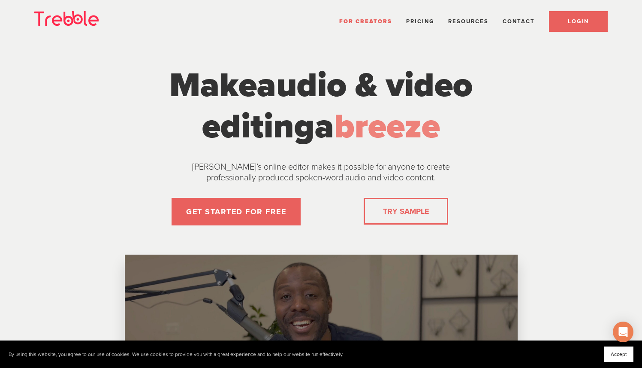
click at [559, 23] on link "LOGIN" at bounding box center [578, 21] width 59 height 21
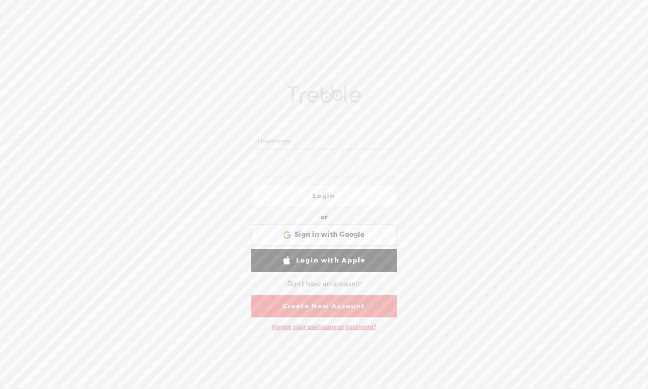
click at [303, 155] on div at bounding box center [324, 168] width 146 height 27
click at [292, 144] on input "text" at bounding box center [325, 141] width 139 height 17
type input "[EMAIL_ADDRESS][DOMAIN_NAME]"
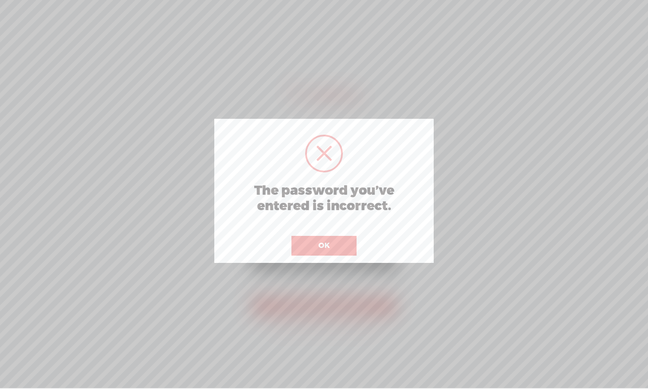
click at [323, 241] on button "OK" at bounding box center [324, 246] width 65 height 20
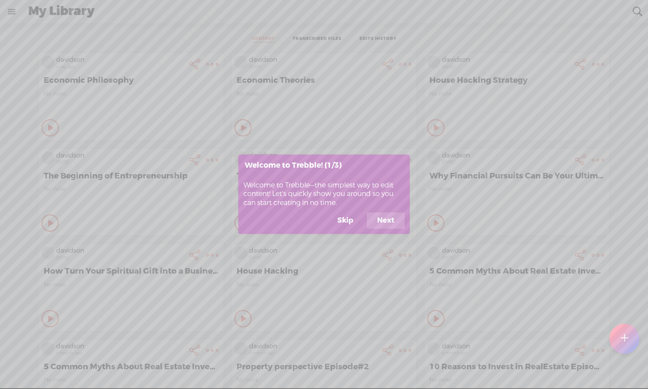
click at [384, 221] on button "Next" at bounding box center [386, 221] width 38 height 16
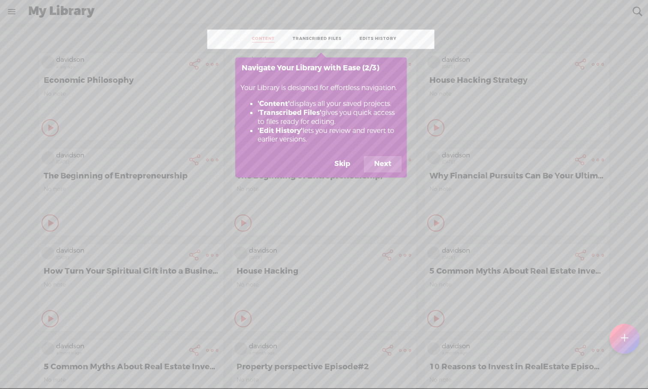
click at [349, 168] on button "Skip" at bounding box center [342, 164] width 36 height 16
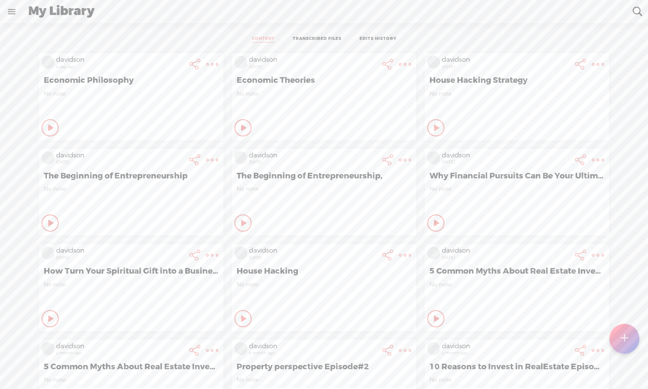
click at [514, 344] on div at bounding box center [625, 339] width 30 height 30
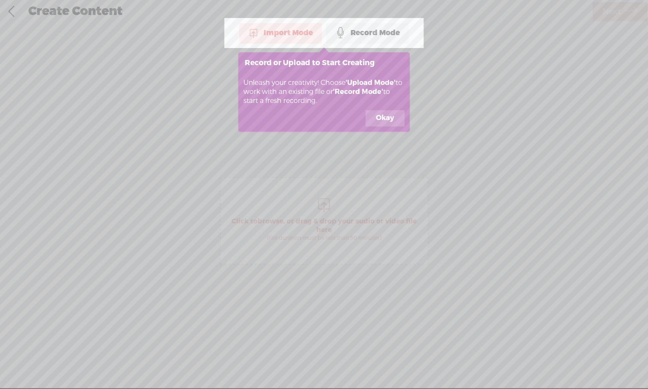
click at [384, 119] on button "Okay" at bounding box center [385, 118] width 39 height 16
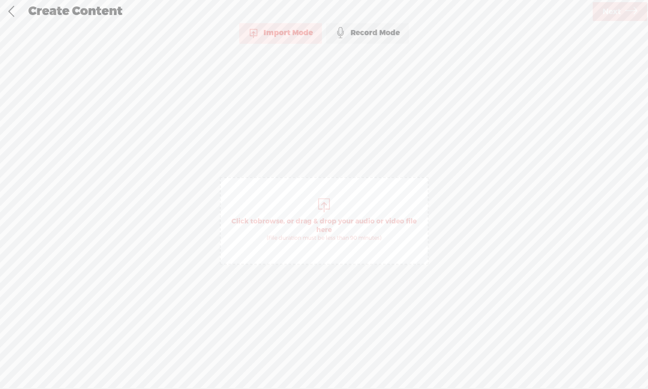
click at [326, 205] on div at bounding box center [324, 204] width 17 height 17
click at [514, 12] on span "Next" at bounding box center [612, 12] width 18 height 22
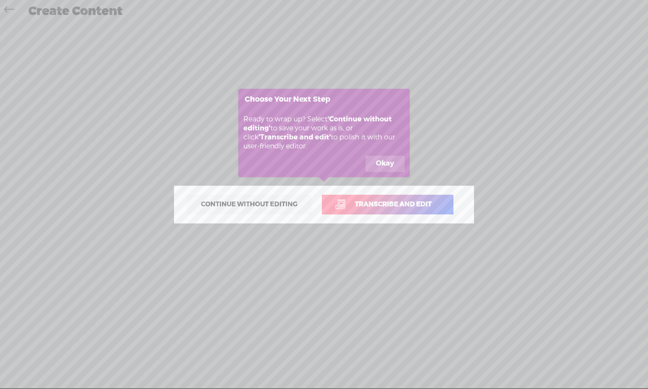
click at [388, 166] on button "Okay" at bounding box center [385, 164] width 39 height 16
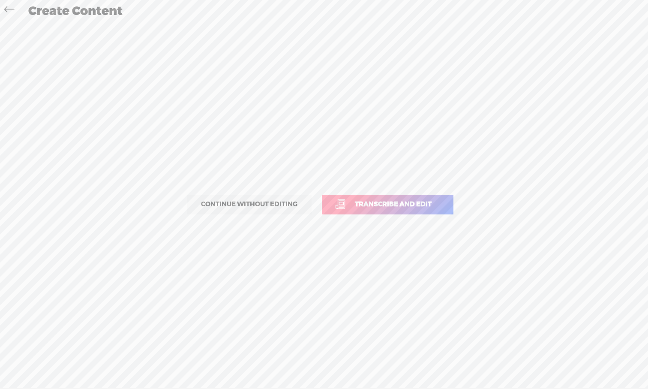
click at [397, 210] on link "Transcribe and edit" at bounding box center [388, 205] width 132 height 20
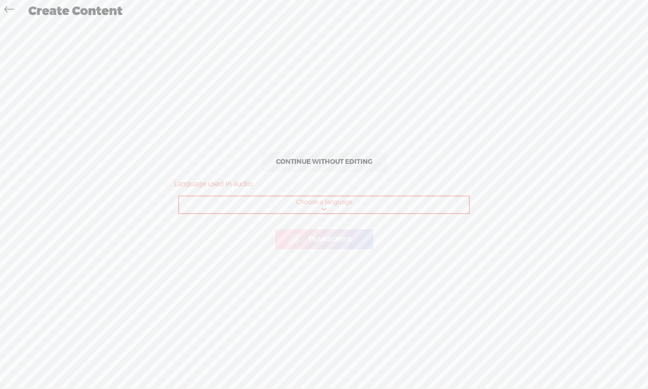
click at [355, 206] on select "Choose a language Afrikaans Albanian Amharic Arabic, Gulf Arabic, Modern Standa…" at bounding box center [324, 205] width 291 height 18
click at [343, 239] on span "Transcribe" at bounding box center [329, 240] width 61 height 10
click at [345, 207] on select "Choose a language Afrikaans Albanian Amharic Arabic, Gulf Arabic, Modern Standa…" at bounding box center [324, 205] width 291 height 18
select select "en-US"
click at [344, 242] on span "Transcribe" at bounding box center [329, 240] width 61 height 10
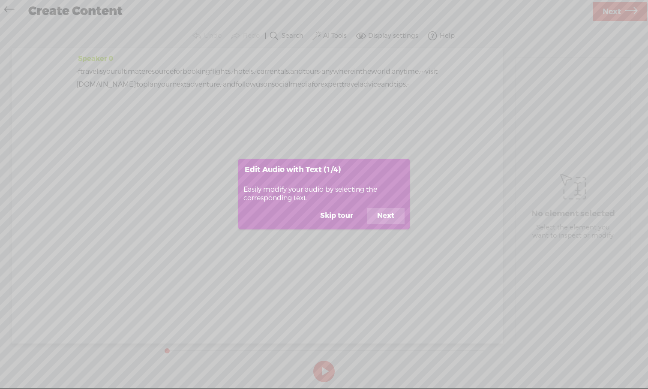
click at [348, 217] on button "Skip tour" at bounding box center [337, 216] width 54 height 16
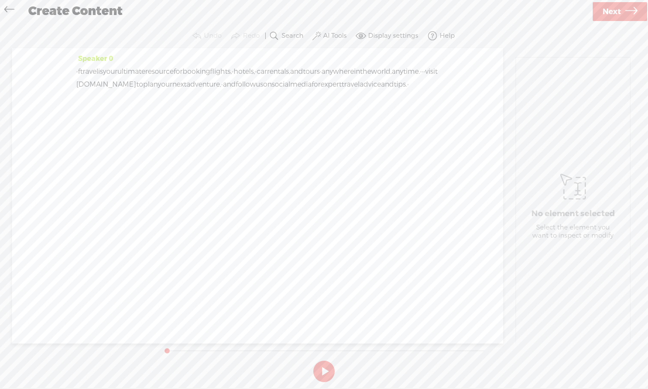
click at [80, 71] on span "f" at bounding box center [79, 71] width 2 height 13
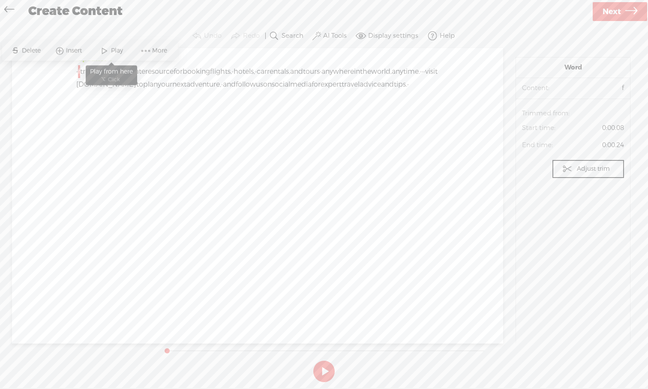
click at [106, 51] on span at bounding box center [104, 50] width 13 height 15
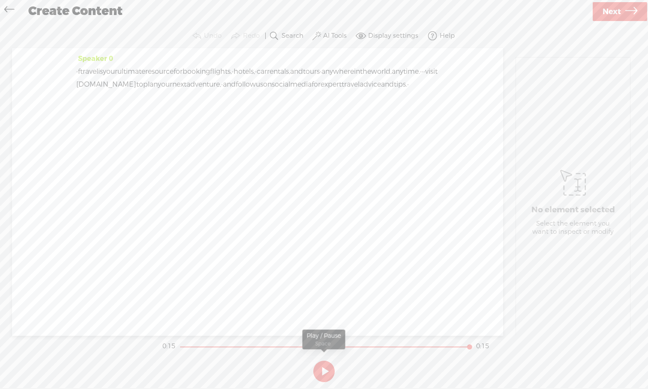
click at [320, 362] on button at bounding box center [324, 371] width 21 height 21
click at [514, 15] on span "Next" at bounding box center [612, 12] width 18 height 22
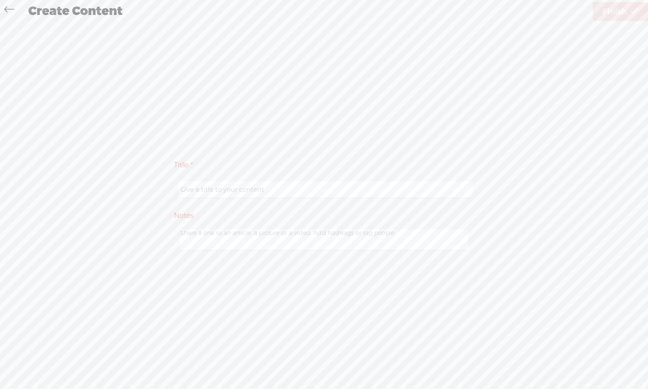
click at [9, 10] on icon at bounding box center [9, 10] width 10 height 19
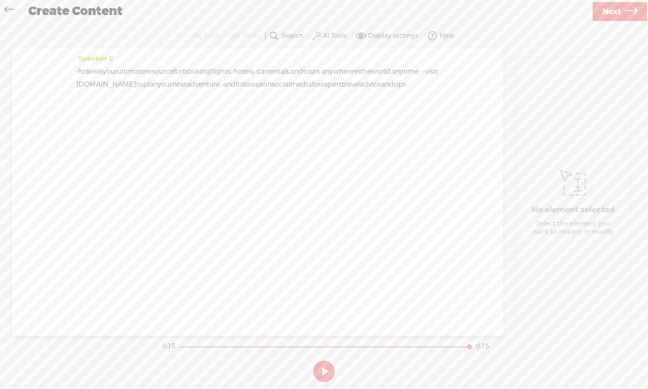
click at [327, 37] on label "AI Tools" at bounding box center [335, 36] width 24 height 9
click at [331, 128] on label at bounding box center [325, 124] width 38 height 11
click at [329, 149] on span at bounding box center [324, 147] width 15 height 6
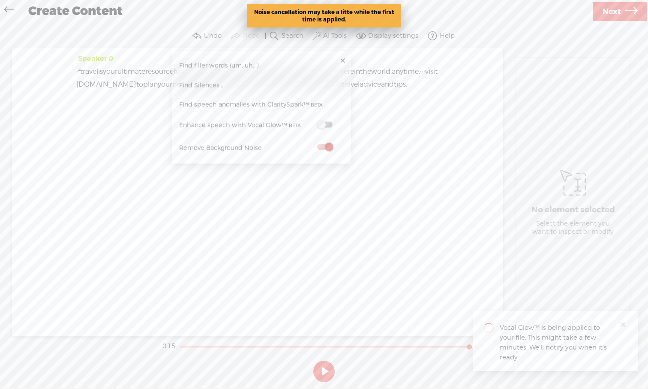
click at [329, 127] on span at bounding box center [324, 125] width 15 height 6
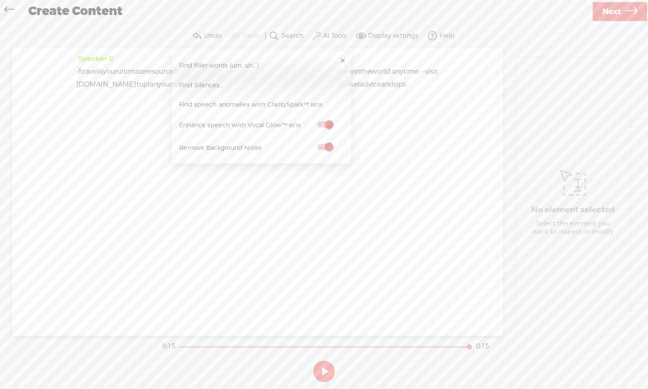
click at [366, 250] on div "Speaker 0 · f travel is your ultimate resource for booking flights, · hotels, ·…" at bounding box center [257, 192] width 491 height 288
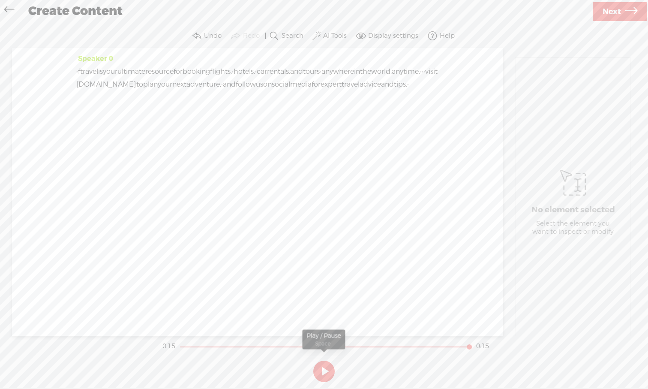
click at [324, 362] on button at bounding box center [324, 371] width 21 height 21
click at [80, 72] on span "f" at bounding box center [79, 71] width 2 height 13
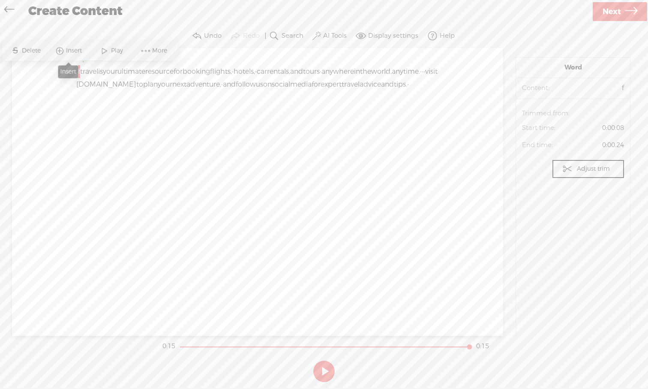
click at [75, 54] on span "Insert" at bounding box center [75, 51] width 18 height 9
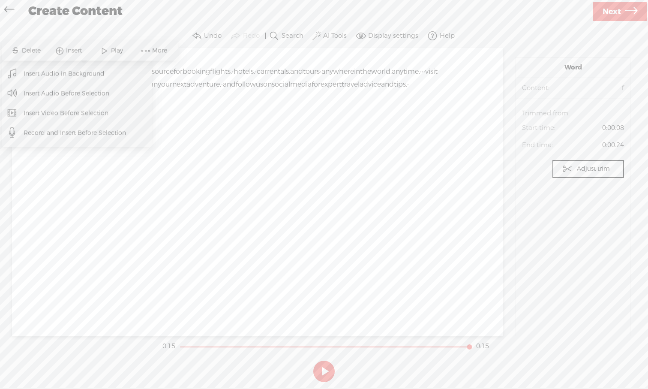
click at [74, 75] on span "Insert Audio in Background" at bounding box center [64, 73] width 115 height 19
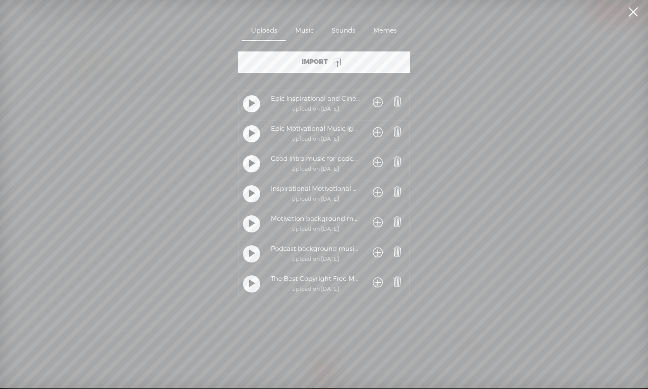
click at [255, 286] on div at bounding box center [251, 283] width 17 height 17
click at [251, 262] on t at bounding box center [252, 254] width 6 height 16
click at [250, 256] on t at bounding box center [252, 254] width 6 height 16
click at [255, 227] on div at bounding box center [251, 223] width 17 height 17
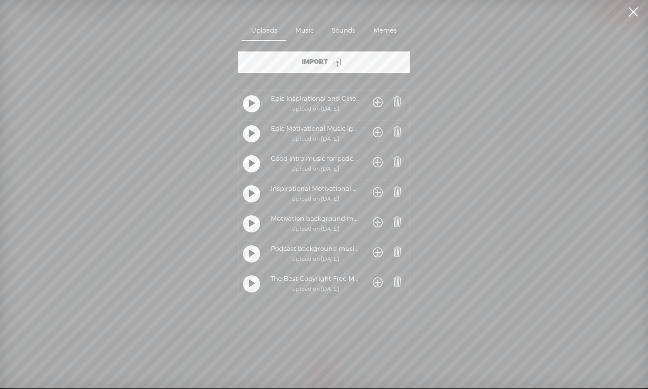
click at [253, 198] on t at bounding box center [252, 194] width 6 height 16
click at [253, 198] on div at bounding box center [251, 193] width 17 height 17
click at [256, 165] on div at bounding box center [251, 163] width 17 height 17
click at [253, 167] on div at bounding box center [251, 163] width 17 height 17
click at [253, 134] on t at bounding box center [252, 134] width 6 height 16
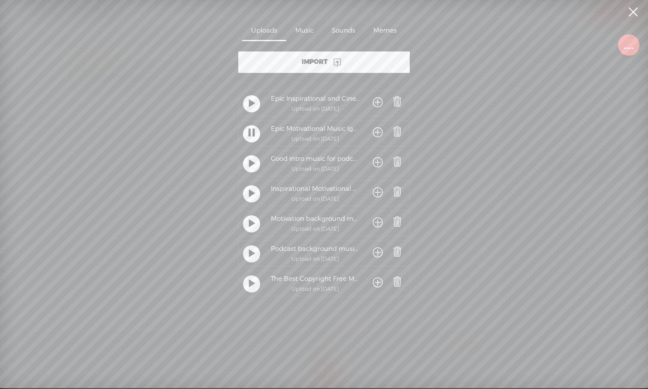
click at [252, 131] on t at bounding box center [252, 134] width 6 height 16
click at [252, 109] on t at bounding box center [252, 104] width 6 height 16
click at [252, 109] on div at bounding box center [251, 103] width 17 height 17
click at [251, 227] on t at bounding box center [252, 224] width 6 height 16
click at [249, 233] on div at bounding box center [251, 223] width 21 height 21
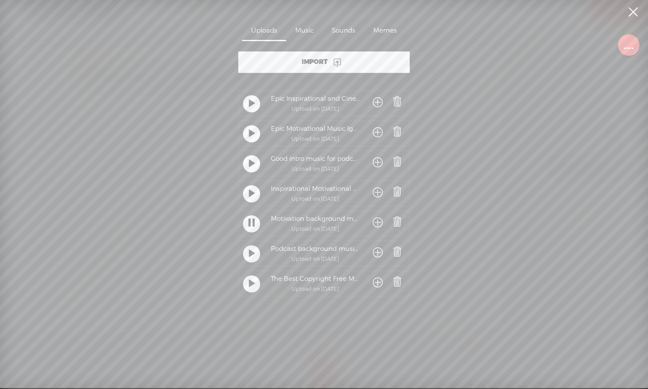
click at [249, 228] on t at bounding box center [252, 224] width 6 height 16
click at [249, 255] on t at bounding box center [252, 254] width 6 height 16
click at [373, 254] on span at bounding box center [378, 253] width 10 height 16
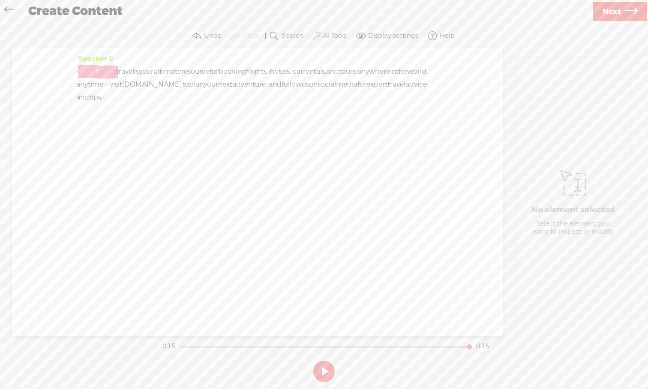
click at [107, 68] on div at bounding box center [108, 71] width 20 height 13
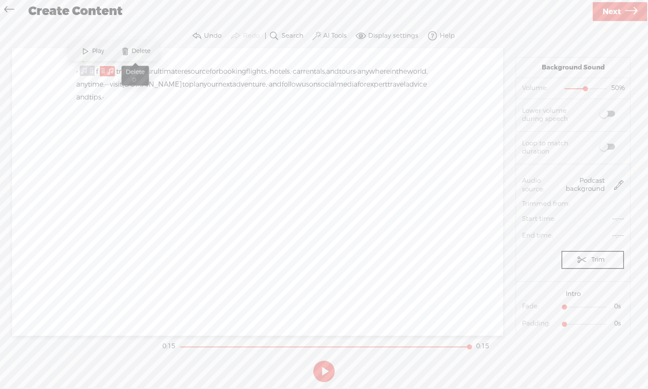
click at [122, 56] on span at bounding box center [125, 51] width 13 height 15
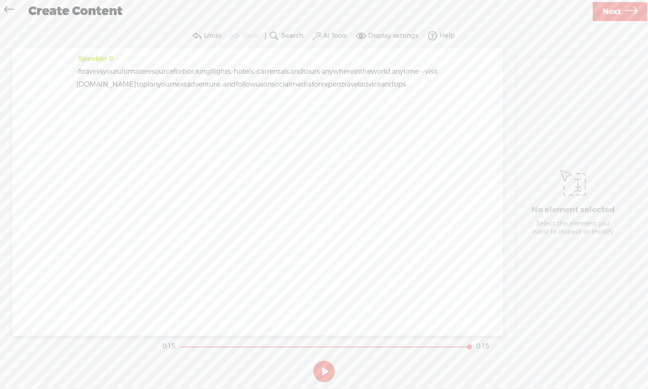
drag, startPoint x: 250, startPoint y: 99, endPoint x: 77, endPoint y: 68, distance: 175.9
click at [77, 68] on div "· f travel is your ultimate resource for booking flights, · hotels, · car renta…" at bounding box center [257, 78] width 363 height 26
drag, startPoint x: 252, startPoint y: 99, endPoint x: 224, endPoint y: 100, distance: 27.9
click at [224, 91] on div "· f travel is your ultimate resource for booking flights, · hotels, · car renta…" at bounding box center [257, 78] width 363 height 26
click at [394, 91] on span "tips." at bounding box center [400, 84] width 13 height 13
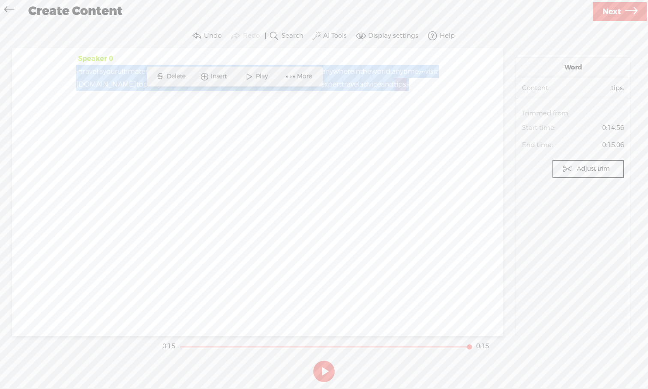
drag, startPoint x: 245, startPoint y: 96, endPoint x: 74, endPoint y: 66, distance: 173.7
click at [74, 66] on div "Speaker 0 · f travel is your ultimate resource for booking flights, · hotels, ·…" at bounding box center [257, 192] width 491 height 288
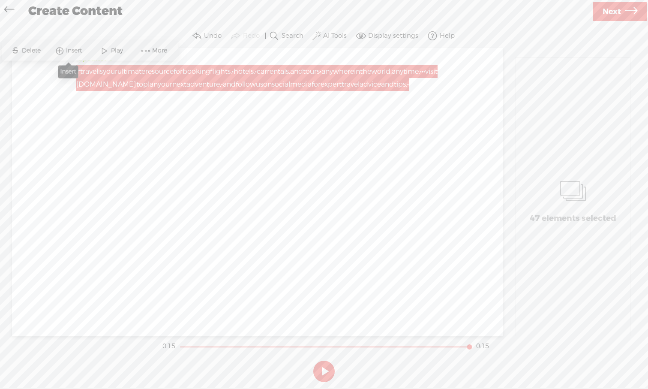
click at [72, 51] on span "Insert" at bounding box center [75, 51] width 18 height 9
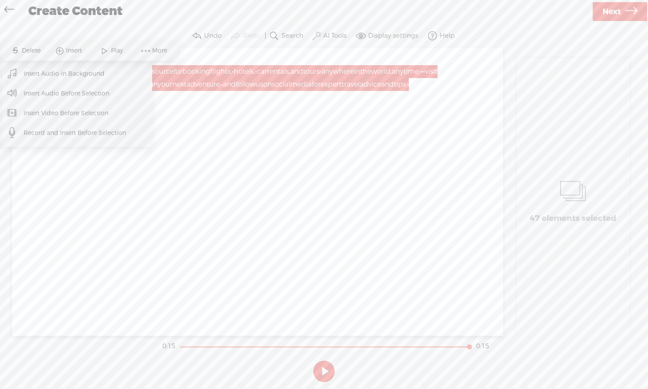
click at [94, 74] on span "Insert Audio in Background" at bounding box center [64, 73] width 115 height 19
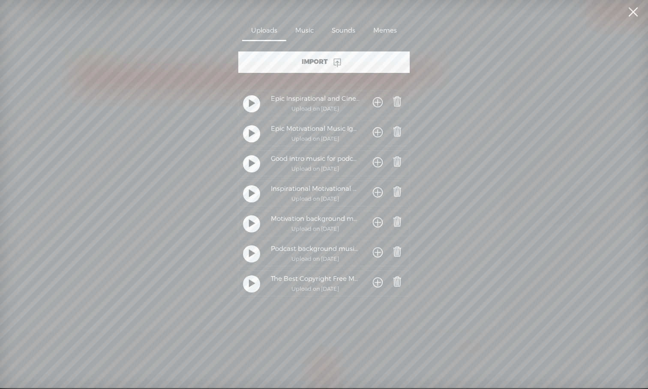
click at [254, 283] on div at bounding box center [251, 283] width 17 height 17
click at [256, 253] on div at bounding box center [251, 253] width 17 height 17
click at [375, 256] on span at bounding box center [378, 253] width 10 height 16
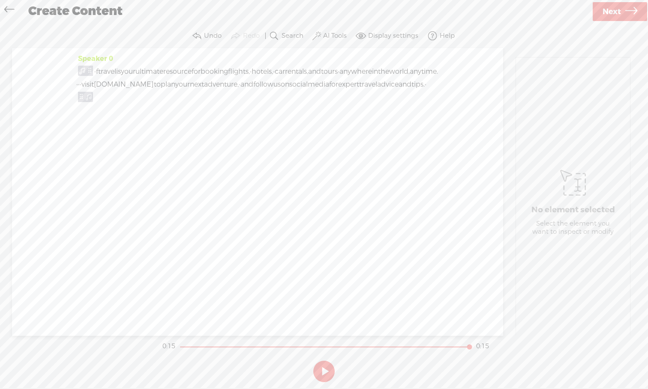
click at [329, 362] on button at bounding box center [324, 371] width 21 height 21
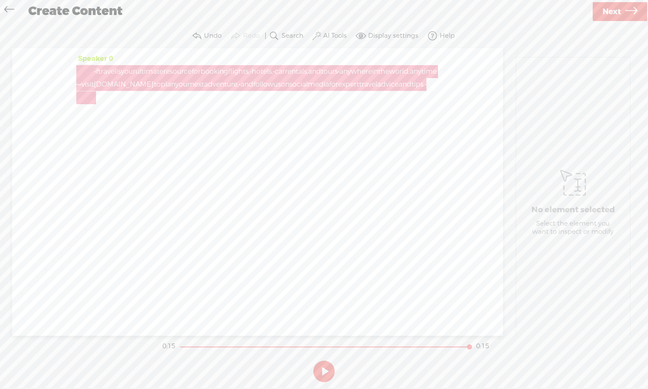
click at [90, 68] on div at bounding box center [86, 71] width 20 height 13
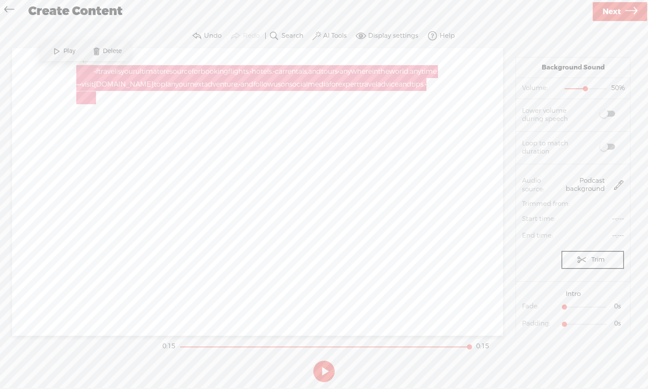
click at [80, 73] on div at bounding box center [86, 71] width 20 height 13
click at [91, 72] on div at bounding box center [86, 71] width 20 height 13
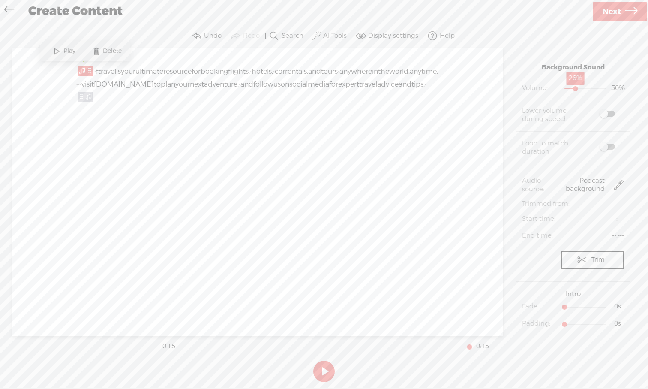
drag, startPoint x: 581, startPoint y: 89, endPoint x: 573, endPoint y: 90, distance: 8.6
click at [514, 90] on div at bounding box center [577, 90] width 20 height 20
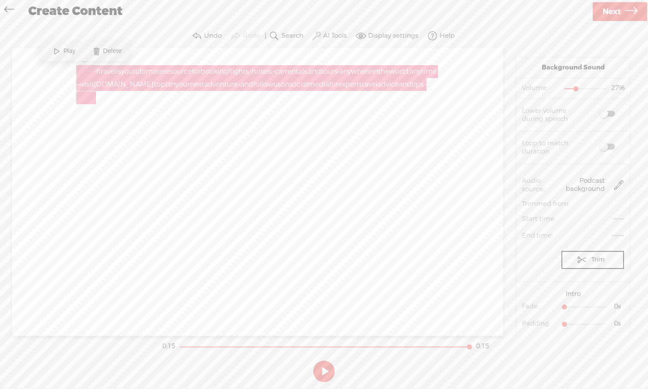
click at [81, 74] on div at bounding box center [86, 71] width 20 height 13
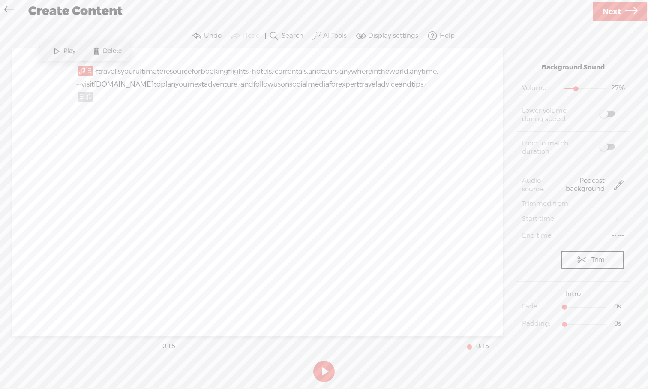
click at [57, 52] on span at bounding box center [57, 51] width 13 height 15
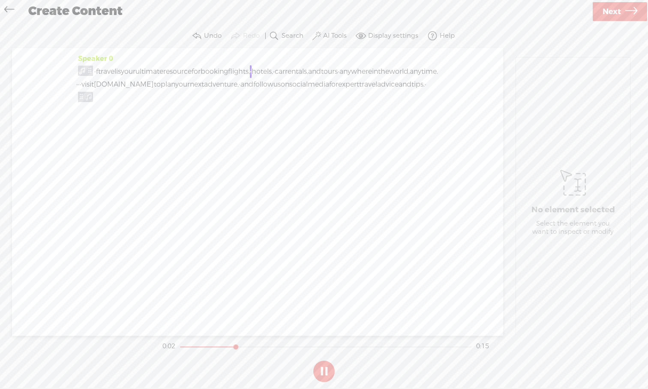
click at [154, 83] on span "[DOMAIN_NAME]" at bounding box center [124, 84] width 60 height 13
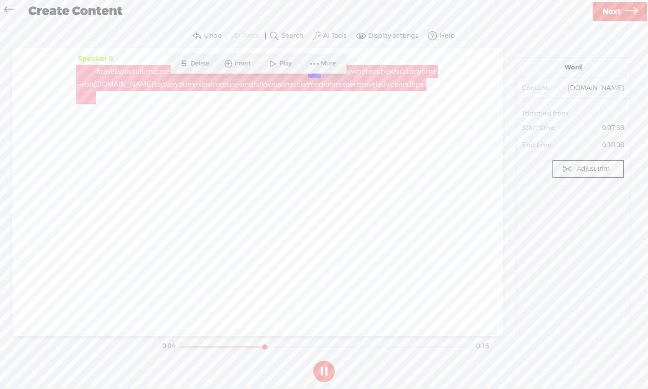
click at [88, 66] on div at bounding box center [86, 71] width 20 height 13
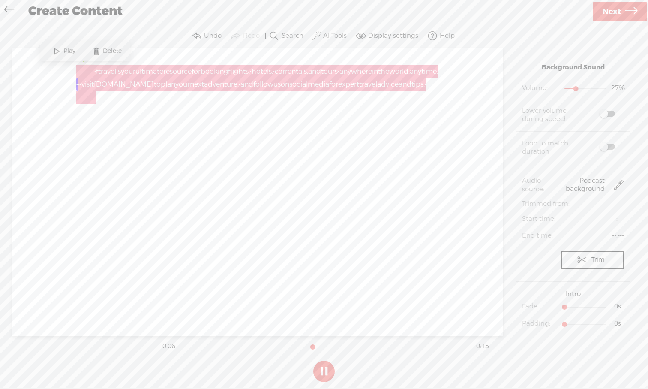
click at [87, 73] on div at bounding box center [86, 71] width 20 height 13
click at [85, 72] on div at bounding box center [86, 71] width 20 height 13
click at [83, 69] on div at bounding box center [86, 71] width 20 height 13
click at [87, 72] on div at bounding box center [86, 71] width 20 height 13
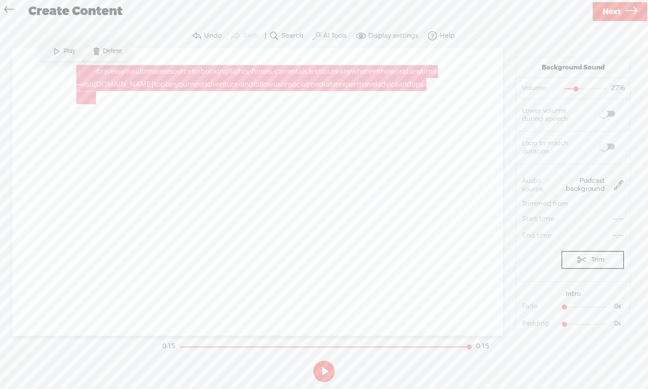
click at [83, 68] on div at bounding box center [86, 71] width 20 height 13
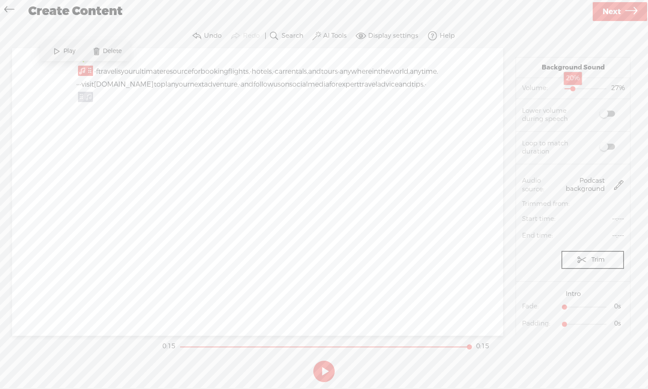
click at [514, 89] on div at bounding box center [574, 90] width 20 height 20
click at [514, 147] on span at bounding box center [607, 147] width 15 height 6
click at [58, 54] on span at bounding box center [57, 51] width 13 height 15
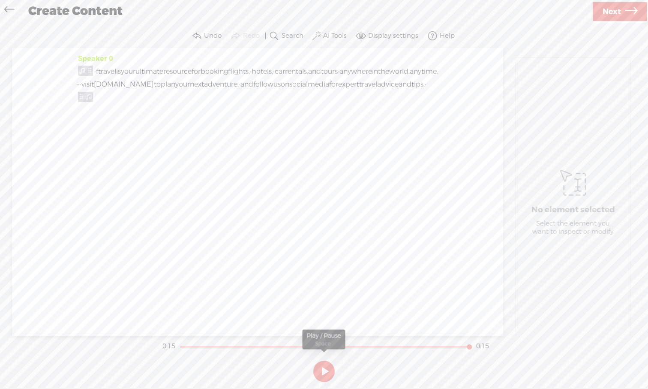
click at [324, 362] on button at bounding box center [324, 371] width 21 height 21
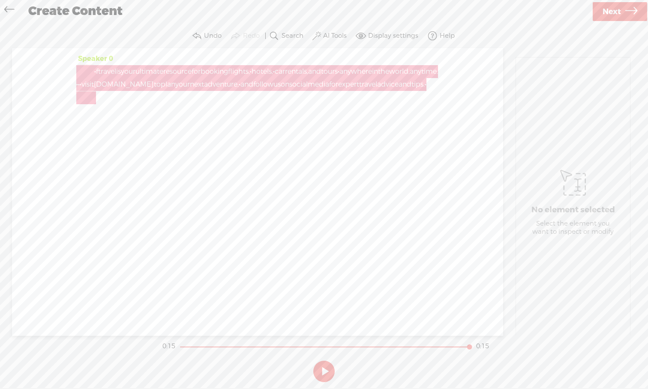
click at [84, 66] on div at bounding box center [86, 71] width 20 height 13
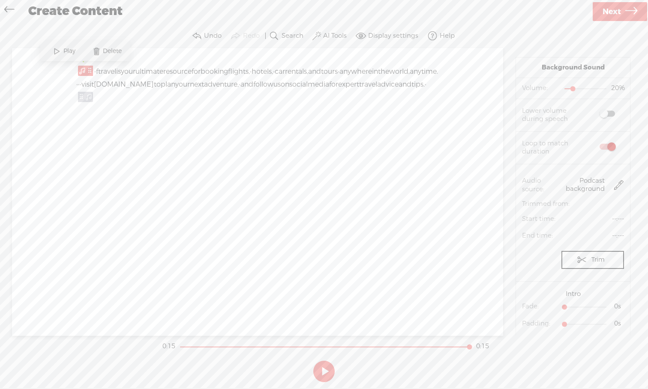
click at [57, 55] on span at bounding box center [57, 51] width 13 height 15
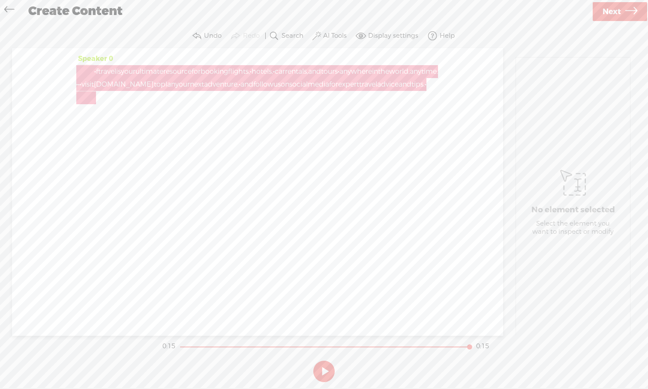
click at [79, 75] on div at bounding box center [86, 71] width 20 height 13
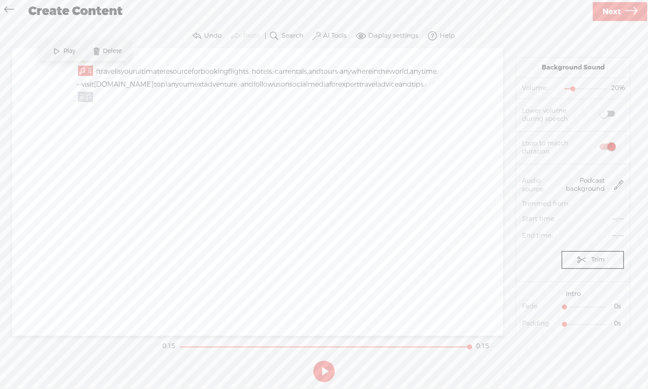
click at [59, 52] on span at bounding box center [57, 51] width 13 height 15
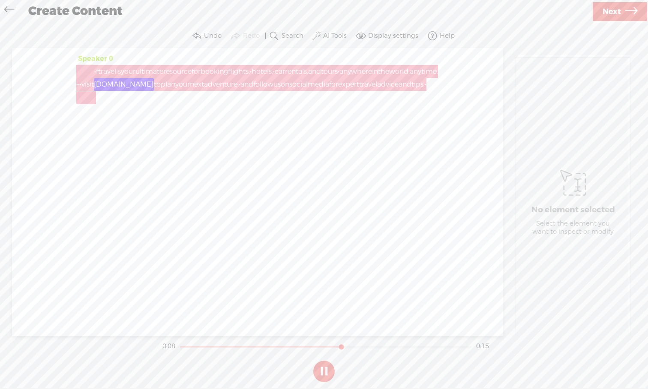
click at [78, 75] on div at bounding box center [86, 71] width 20 height 13
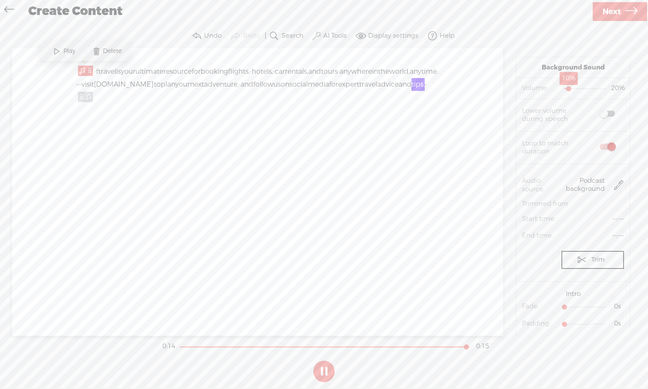
click at [514, 88] on div at bounding box center [570, 90] width 20 height 20
click at [58, 51] on span at bounding box center [57, 51] width 13 height 15
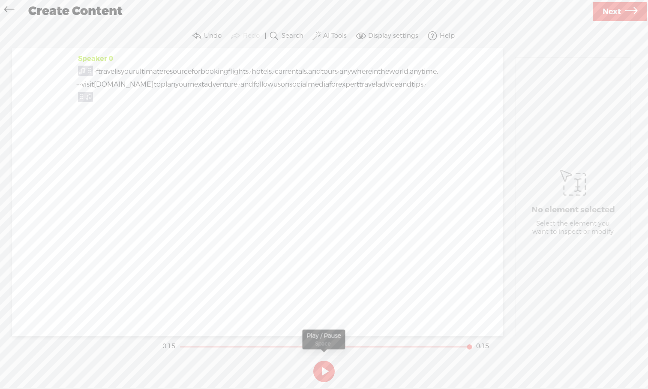
click at [326, 362] on button at bounding box center [324, 371] width 21 height 21
click at [514, 13] on span "Next" at bounding box center [612, 12] width 18 height 22
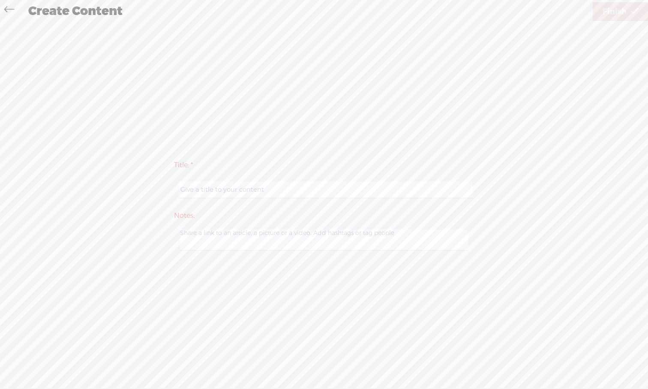
click at [310, 187] on input "text" at bounding box center [326, 189] width 294 height 17
type input "F-Travel: [DOMAIN_NAME]"
drag, startPoint x: 618, startPoint y: 18, endPoint x: 555, endPoint y: 127, distance: 125.9
click at [514, 127] on div "Create Content Use text-to-audio Use voice actor Record From This Browser Use p…" at bounding box center [324, 194] width 648 height 389
click at [381, 238] on textarea at bounding box center [324, 239] width 288 height 21
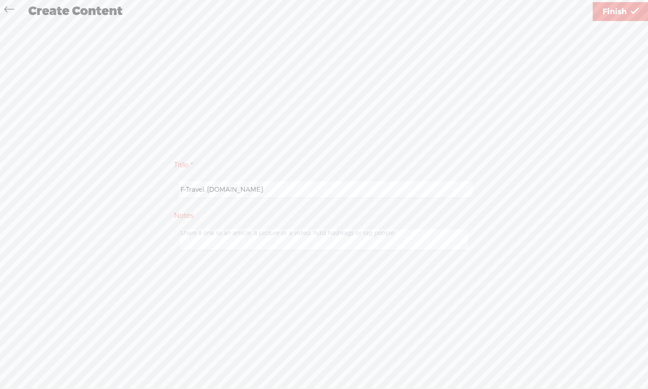
click at [514, 15] on span "Finish" at bounding box center [615, 12] width 24 height 22
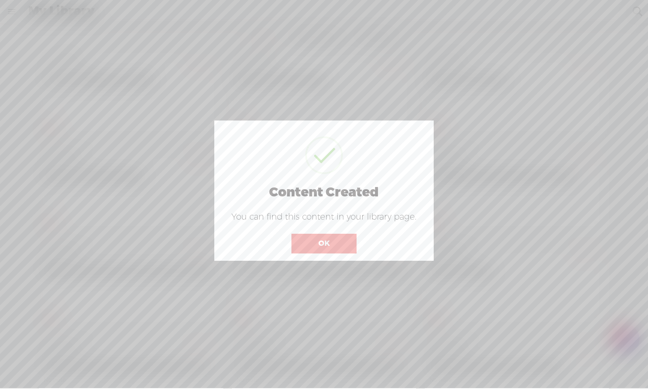
click at [329, 246] on button "OK" at bounding box center [324, 244] width 65 height 20
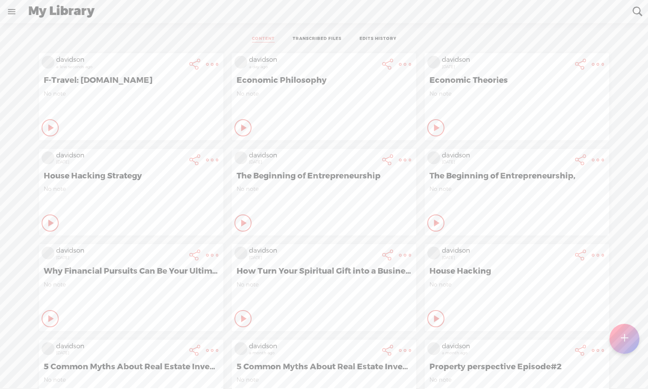
click at [514, 90] on div "davidson a few seconds ago F-Travel: [DOMAIN_NAME] No note Play Content Private" at bounding box center [324, 383] width 636 height 668
click at [47, 127] on icon at bounding box center [51, 128] width 9 height 9
click at [514, 98] on div "davidson a few seconds ago F-Travel: [DOMAIN_NAME] No note Stop Content Private" at bounding box center [324, 383] width 636 height 668
click at [514, 118] on div "davidson a few seconds ago F-Travel: [DOMAIN_NAME] No note Stop Content Private" at bounding box center [324, 383] width 636 height 668
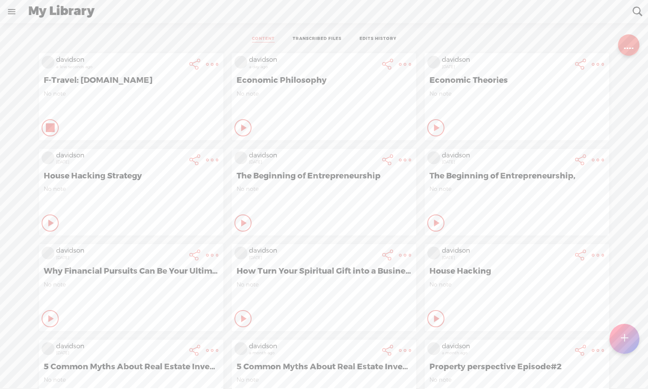
click at [46, 127] on icon at bounding box center [50, 128] width 9 height 9
click at [206, 64] on t at bounding box center [212, 64] width 12 height 12
click at [156, 155] on link "Download Audio" at bounding box center [159, 153] width 97 height 20
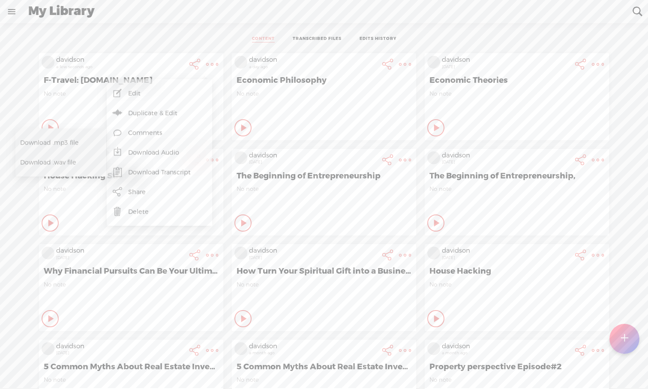
click at [80, 114] on div "No note" at bounding box center [131, 103] width 175 height 26
click at [47, 126] on icon at bounding box center [51, 128] width 9 height 9
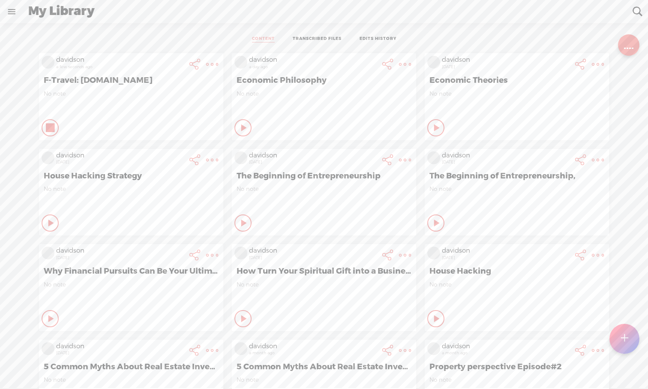
click at [46, 125] on icon at bounding box center [50, 128] width 9 height 9
click at [47, 129] on icon at bounding box center [51, 128] width 9 height 9
click at [46, 129] on icon at bounding box center [50, 128] width 9 height 9
click at [206, 63] on t at bounding box center [212, 64] width 12 height 12
click at [153, 152] on link "Download Audio" at bounding box center [159, 153] width 97 height 20
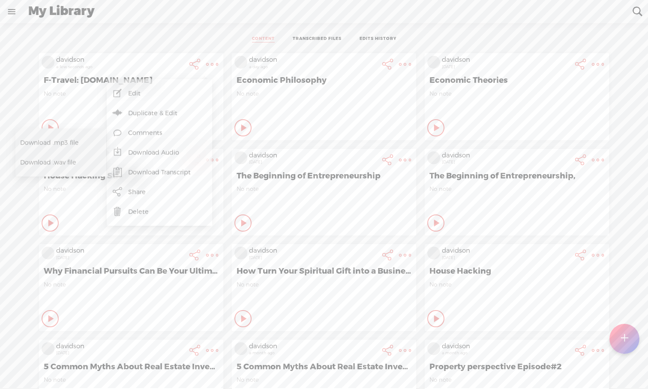
click at [82, 146] on span "Download .mp3 file" at bounding box center [57, 142] width 75 height 19
click at [514, 54] on div "davidson a few seconds ago F-Travel: [DOMAIN_NAME] No note Play Content Private" at bounding box center [324, 383] width 636 height 668
